Goal: Information Seeking & Learning: Learn about a topic

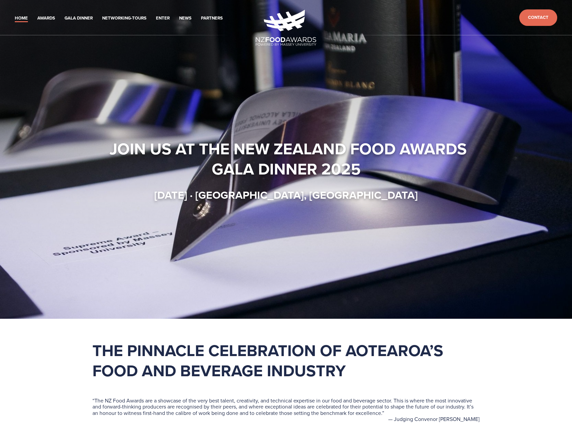
drag, startPoint x: 564, startPoint y: 277, endPoint x: 559, endPoint y: 60, distance: 217.0
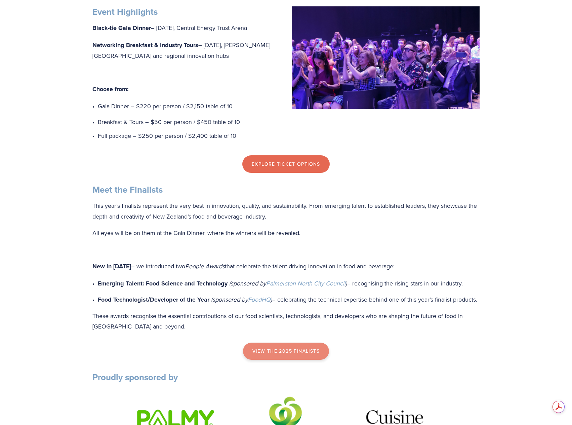
click at [283, 360] on link "view the 2025 finalists" at bounding box center [286, 350] width 86 height 17
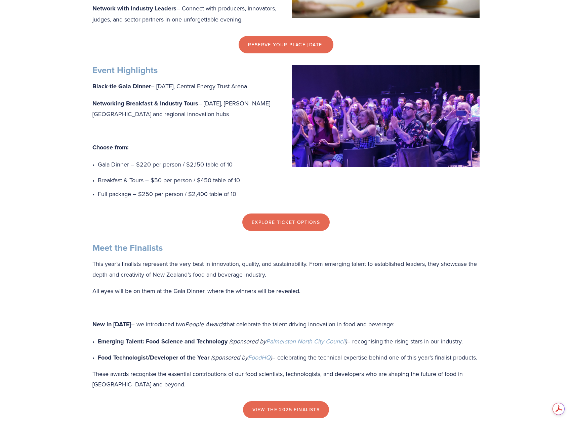
scroll to position [506, 0]
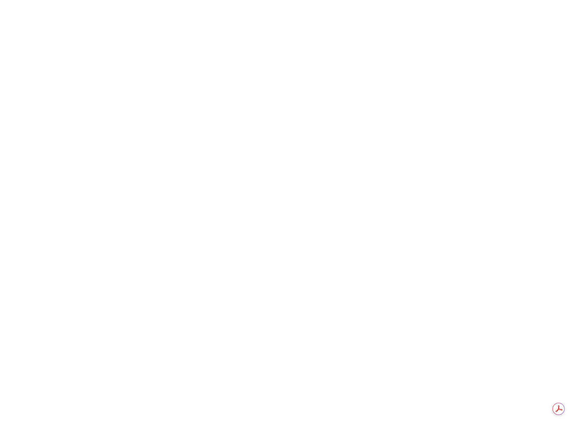
drag, startPoint x: 535, startPoint y: 252, endPoint x: 529, endPoint y: 383, distance: 130.5
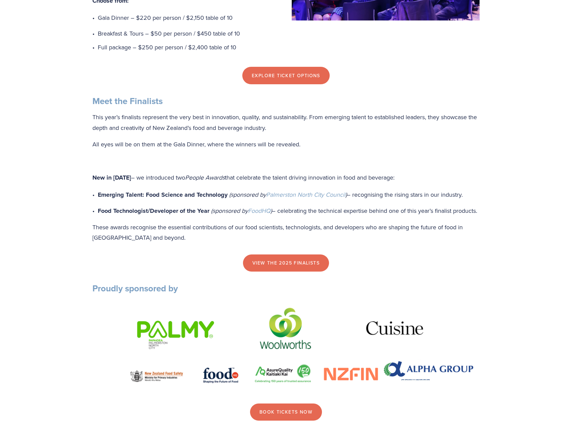
scroll to position [0, 0]
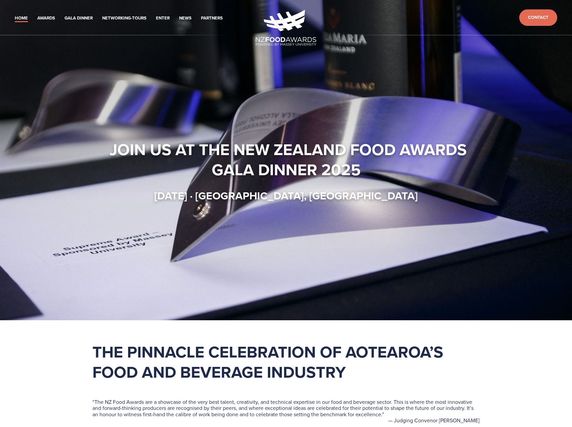
drag, startPoint x: 421, startPoint y: 330, endPoint x: 442, endPoint y: 160, distance: 171.3
click at [18, 18] on link "Home" at bounding box center [21, 18] width 13 height 8
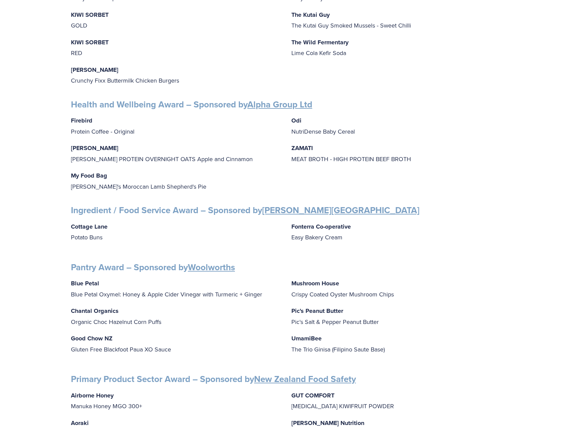
scroll to position [605, 0]
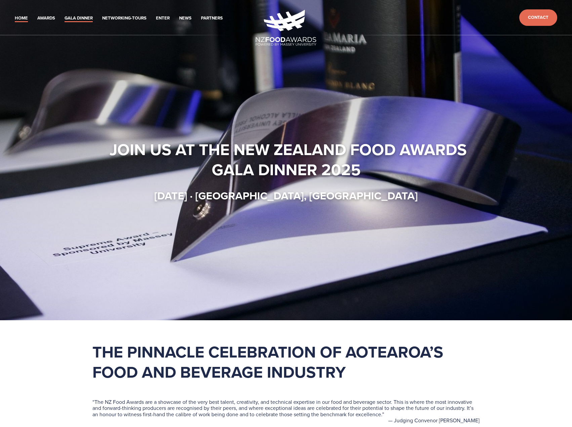
click at [82, 17] on link "Gala Dinner" at bounding box center [78, 18] width 28 height 8
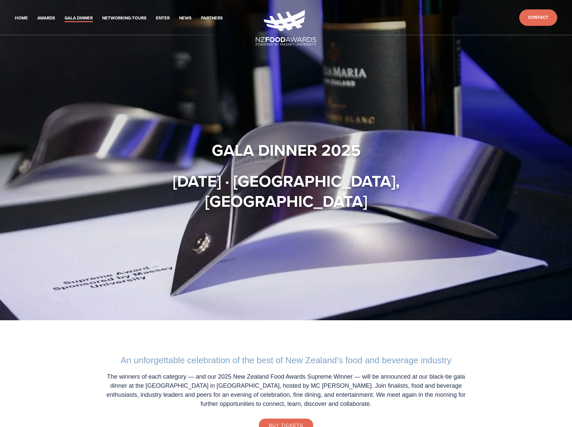
drag, startPoint x: 527, startPoint y: 262, endPoint x: 529, endPoint y: 75, distance: 187.1
drag, startPoint x: 534, startPoint y: 295, endPoint x: 542, endPoint y: 137, distance: 157.7
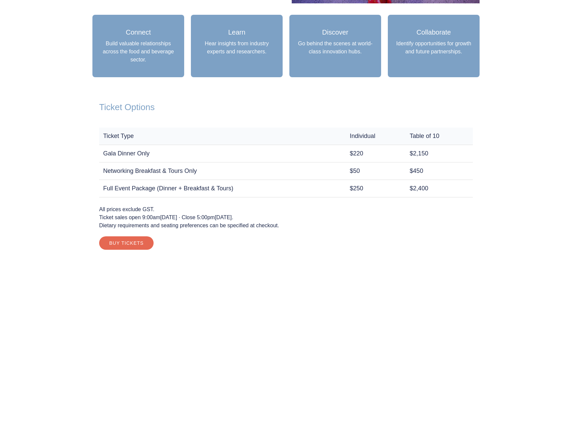
scroll to position [868, 0]
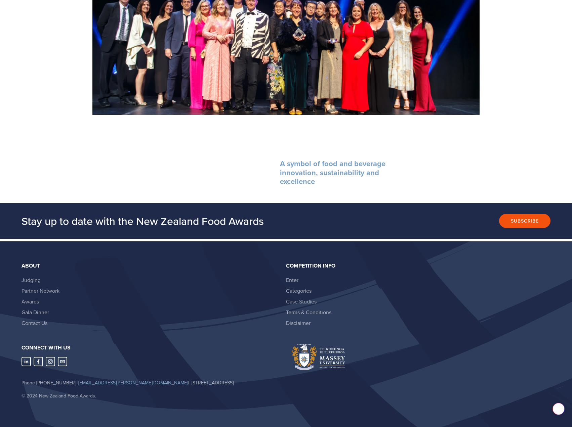
drag, startPoint x: 571, startPoint y: 219, endPoint x: 550, endPoint y: 321, distance: 104.9
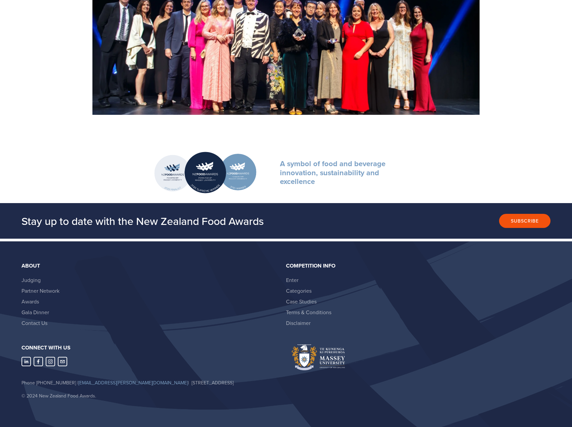
scroll to position [0, 0]
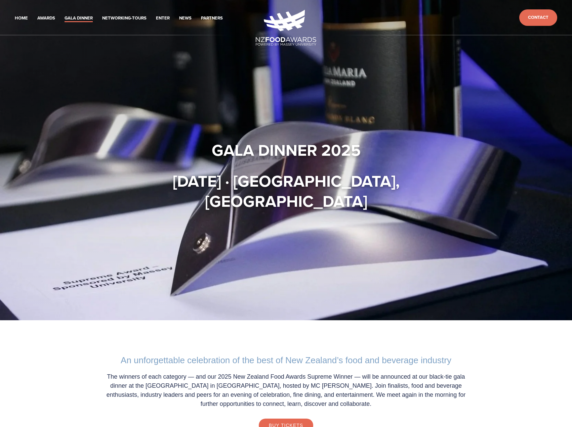
drag, startPoint x: 430, startPoint y: 336, endPoint x: 421, endPoint y: 139, distance: 197.0
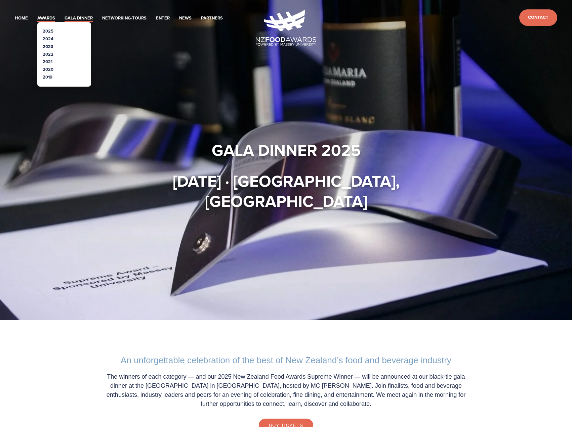
click at [43, 20] on link "Awards" at bounding box center [46, 18] width 18 height 8
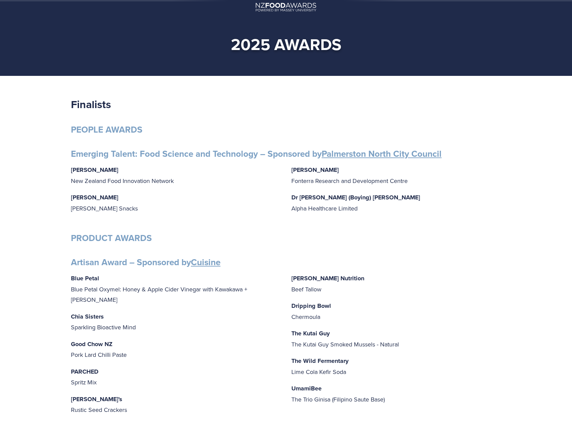
scroll to position [34, 0]
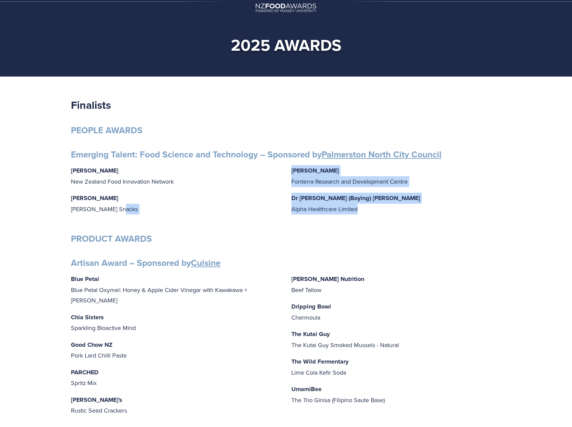
drag, startPoint x: 405, startPoint y: 207, endPoint x: 140, endPoint y: 208, distance: 264.7
click at [140, 208] on div "[PERSON_NAME] New Zealand Food Innovation Network [PERSON_NAME] Snacks [PERSON_…" at bounding box center [286, 192] width 430 height 55
